Goal: Information Seeking & Learning: Learn about a topic

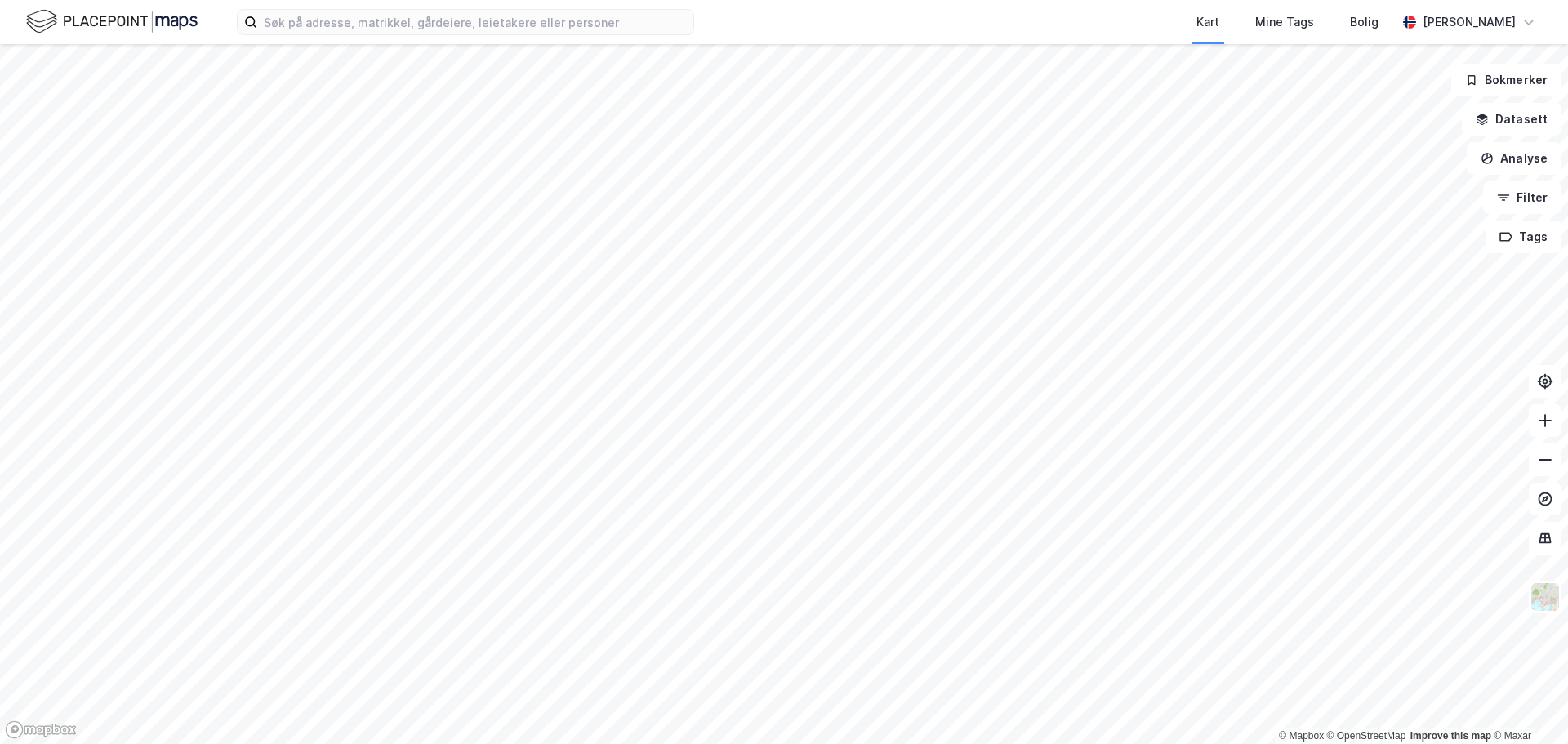
click at [581, 40] on div "Kart Mine Tags Bolig [PERSON_NAME]" at bounding box center [784, 21] width 1568 height 44
click at [579, 35] on label at bounding box center [465, 22] width 457 height 26
click at [579, 35] on input at bounding box center [475, 22] width 436 height 25
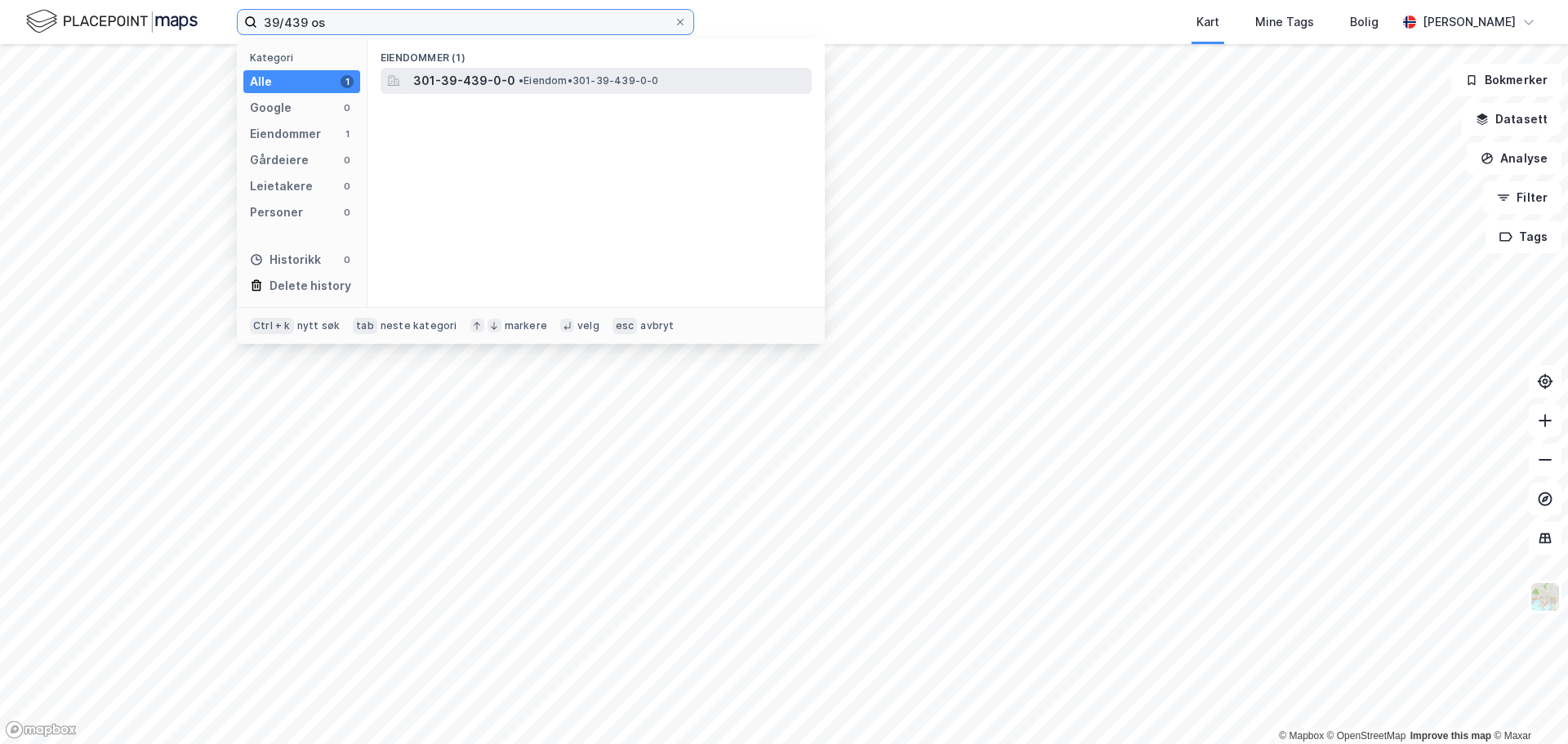
type input "39/439 os"
click at [531, 75] on span "• Eiendom • 301-39-439-0-0" at bounding box center [589, 81] width 141 height 13
